Goal: Task Accomplishment & Management: Use online tool/utility

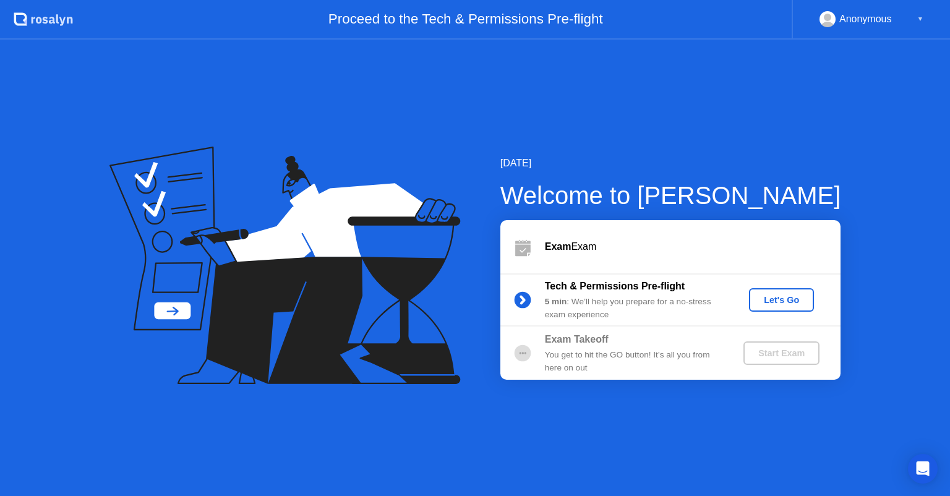
click at [759, 297] on div "Let's Go" at bounding box center [781, 300] width 55 height 10
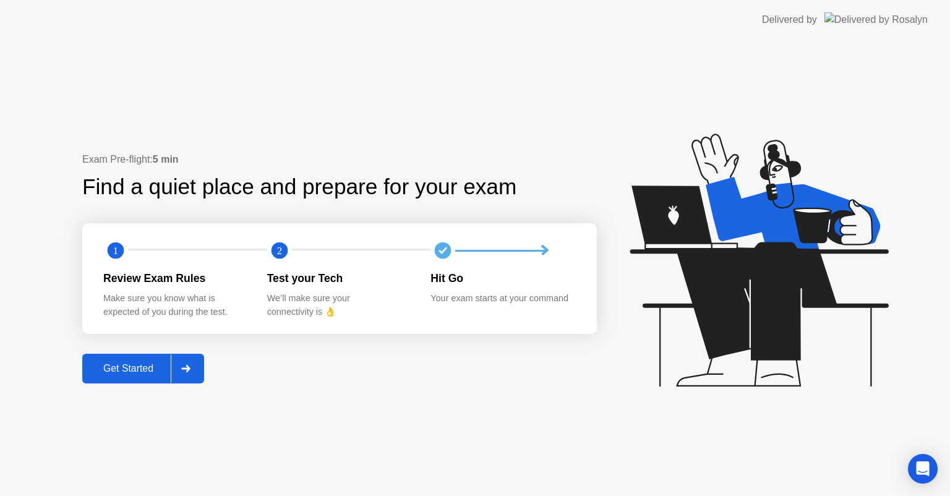
click at [151, 360] on button "Get Started" at bounding box center [143, 369] width 122 height 30
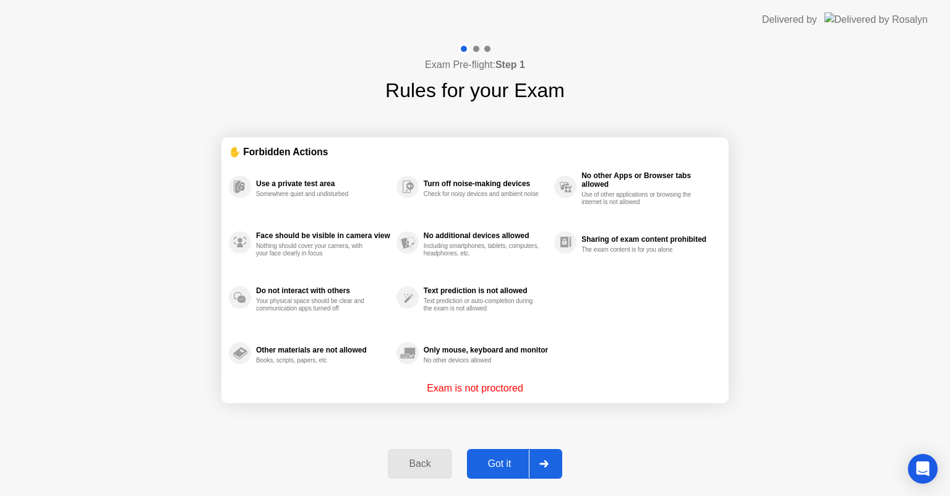
click at [482, 461] on div "Got it" at bounding box center [500, 463] width 58 height 11
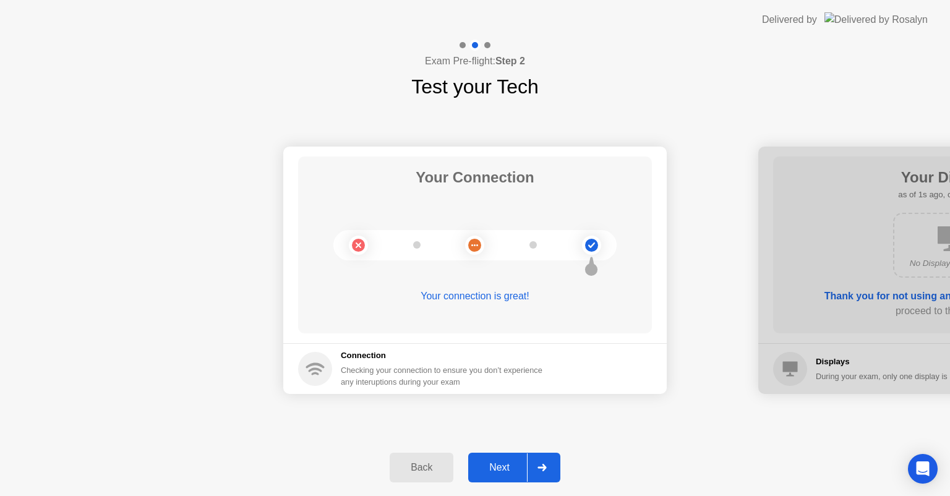
click at [488, 463] on div "Next" at bounding box center [499, 467] width 55 height 11
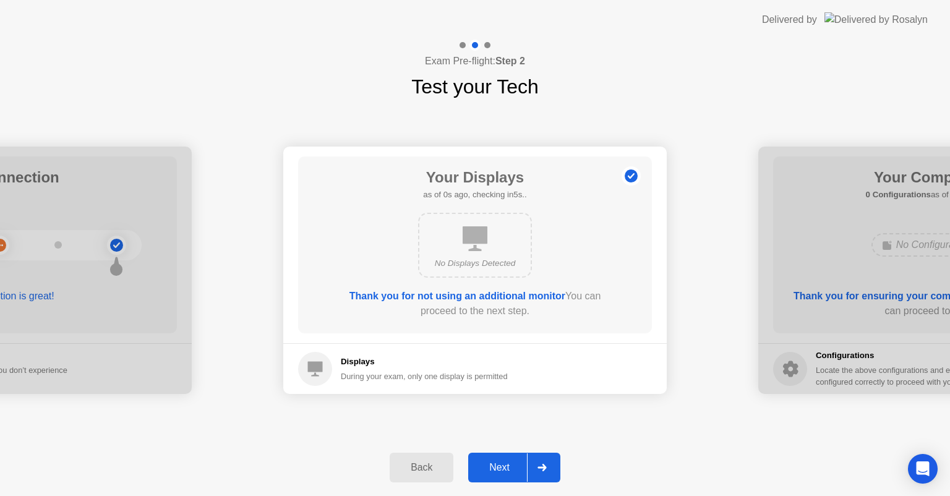
click at [488, 463] on div "Next" at bounding box center [499, 467] width 55 height 11
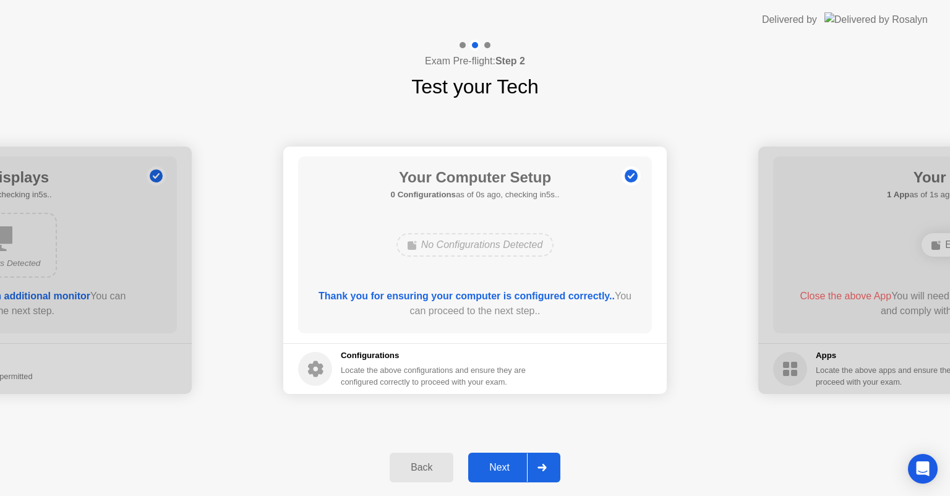
click at [488, 463] on div "Next" at bounding box center [499, 467] width 55 height 11
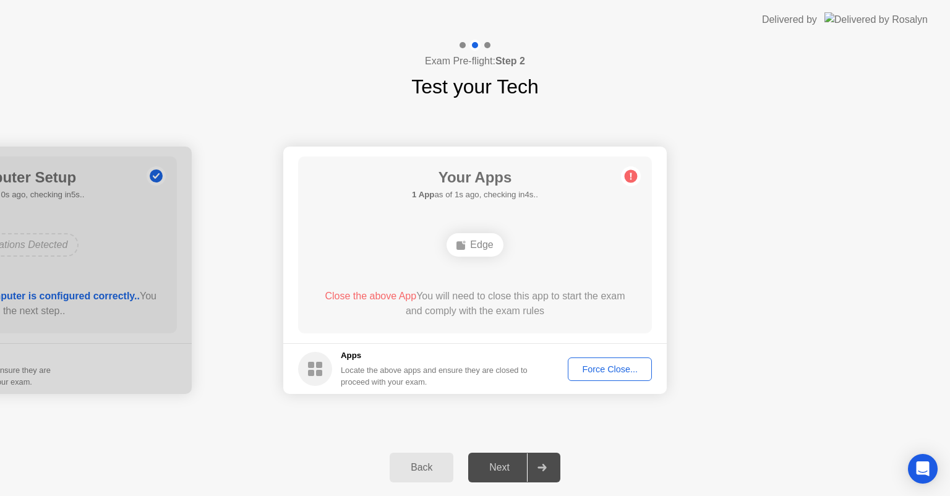
click at [582, 374] on div "Force Close..." at bounding box center [609, 369] width 75 height 10
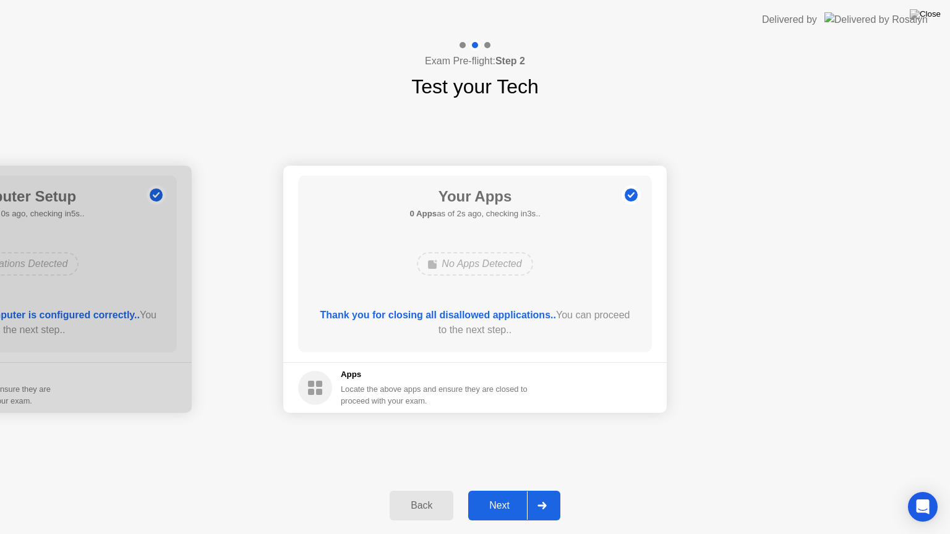
click at [505, 495] on div "Next" at bounding box center [499, 505] width 55 height 11
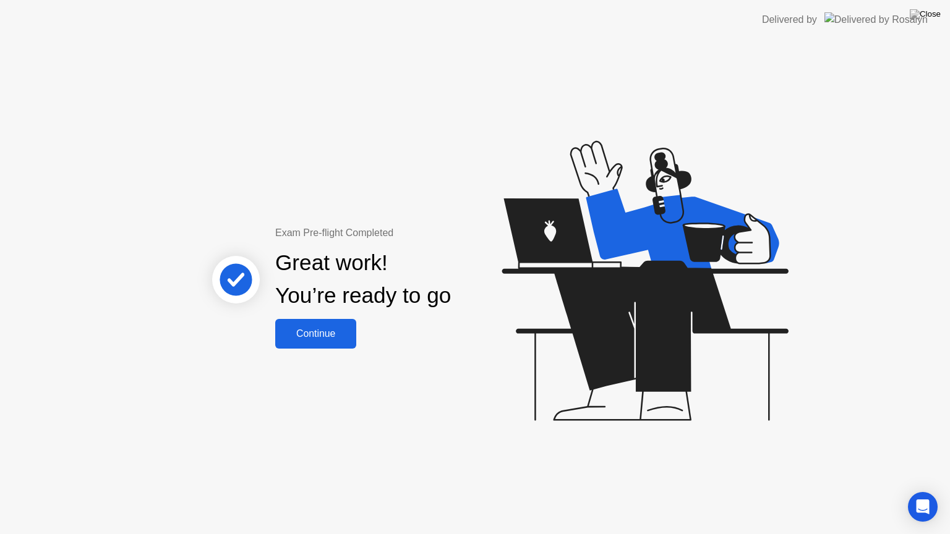
click at [343, 338] on div "Continue" at bounding box center [316, 333] width 74 height 11
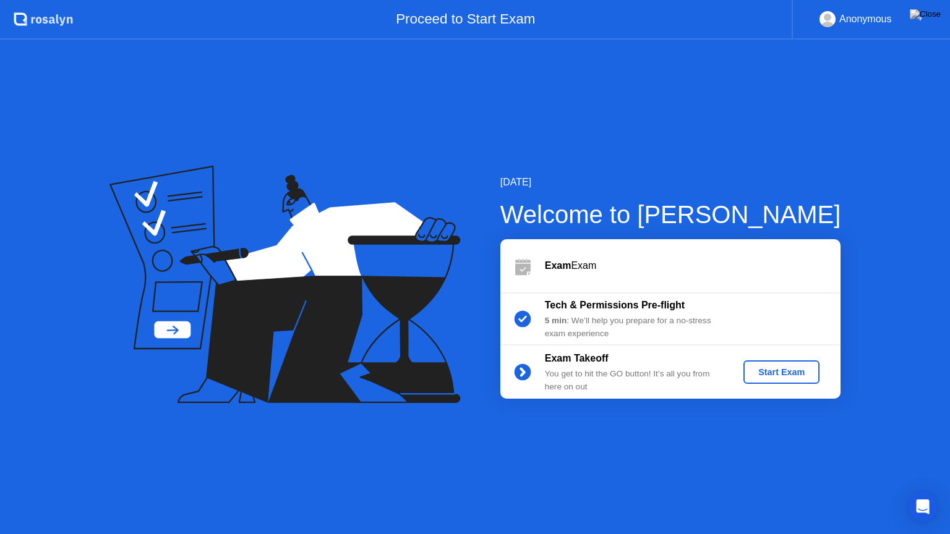
click at [774, 371] on div "Start Exam" at bounding box center [781, 372] width 66 height 10
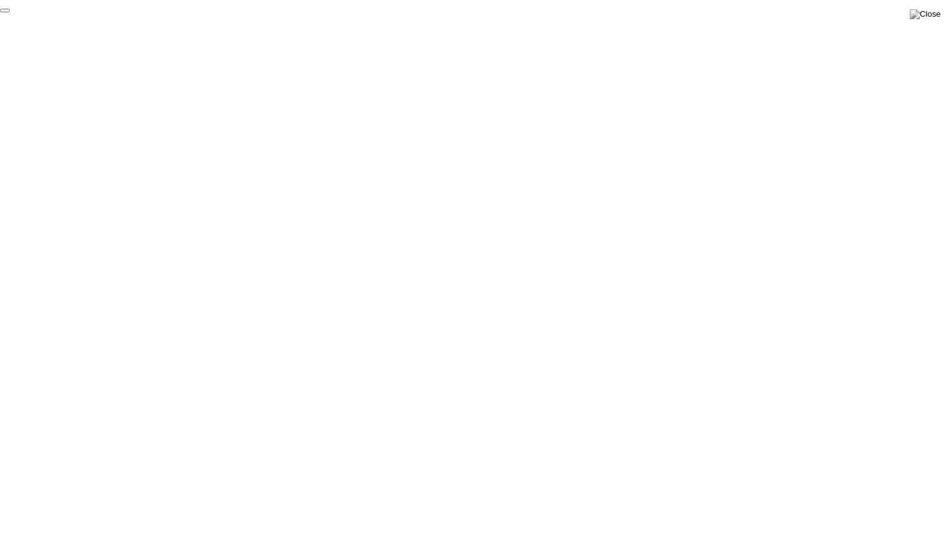
click at [10, 12] on button "End Proctoring Session" at bounding box center [5, 11] width 10 height 4
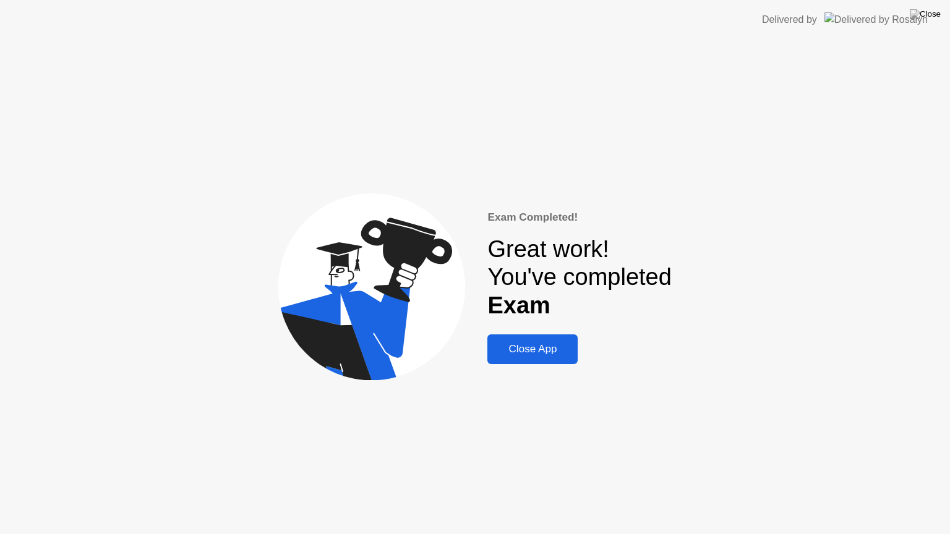
click at [537, 356] on div "Close App" at bounding box center [532, 349] width 83 height 12
